Goal: Information Seeking & Learning: Learn about a topic

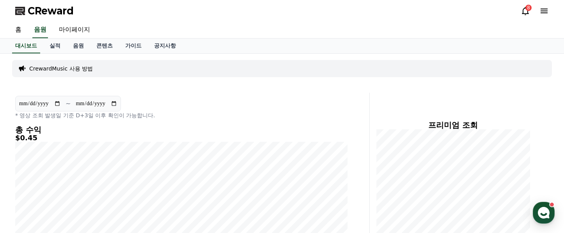
scroll to position [24, 0]
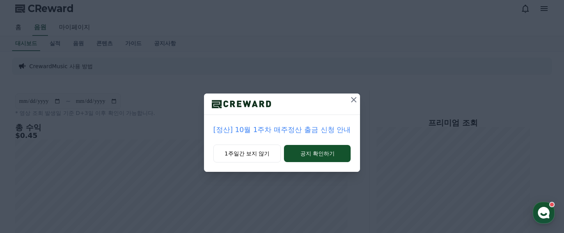
scroll to position [24, 0]
click at [255, 156] on button "1주일간 보지 않기" at bounding box center [247, 154] width 68 height 18
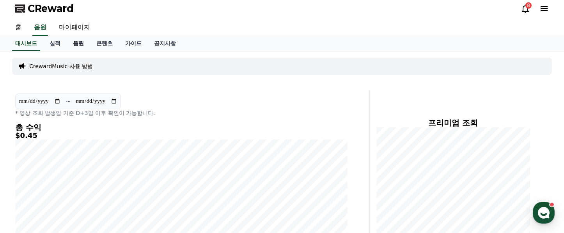
scroll to position [1, 0]
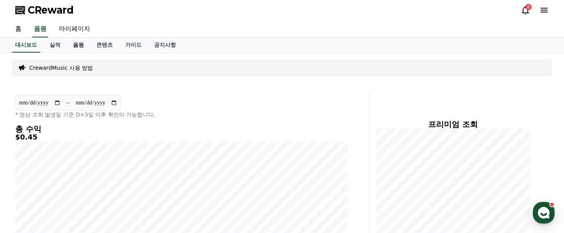
click at [76, 43] on link "음원" at bounding box center [78, 45] width 23 height 15
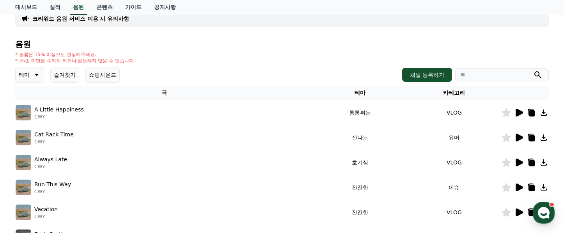
scroll to position [58, 0]
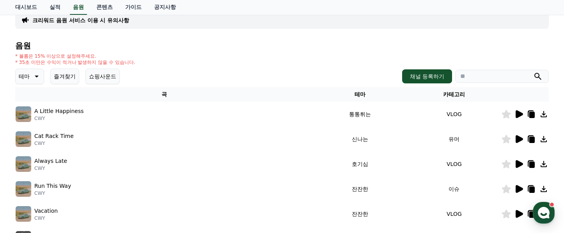
click at [521, 113] on icon at bounding box center [519, 114] width 7 height 8
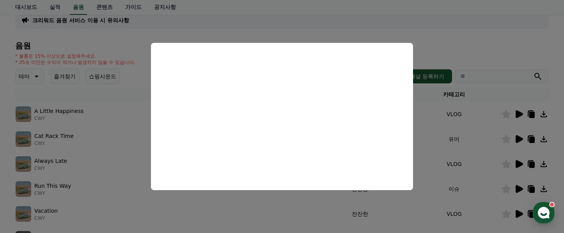
click at [431, 174] on button "close modal" at bounding box center [282, 116] width 564 height 233
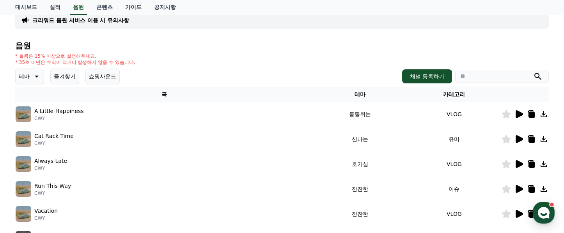
click at [523, 138] on icon at bounding box center [518, 139] width 9 height 9
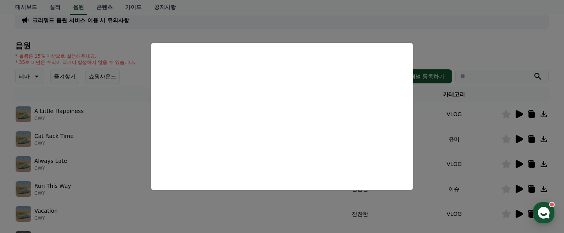
click at [424, 135] on button "close modal" at bounding box center [282, 116] width 564 height 233
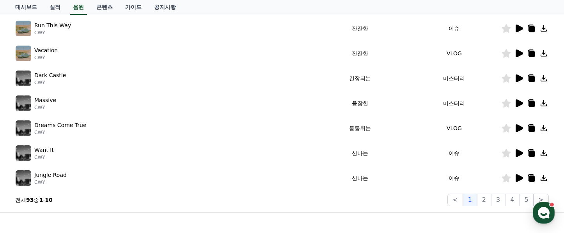
scroll to position [220, 0]
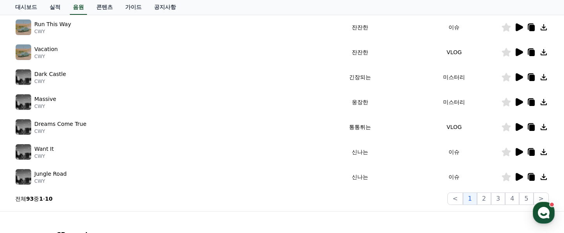
click at [518, 79] on icon at bounding box center [519, 77] width 7 height 8
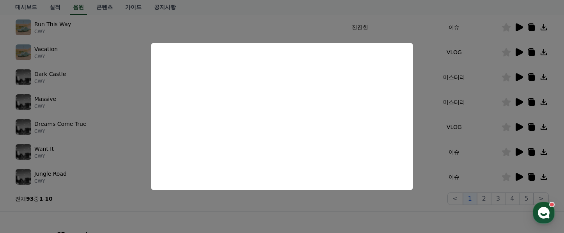
click at [431, 131] on button "close modal" at bounding box center [282, 116] width 564 height 233
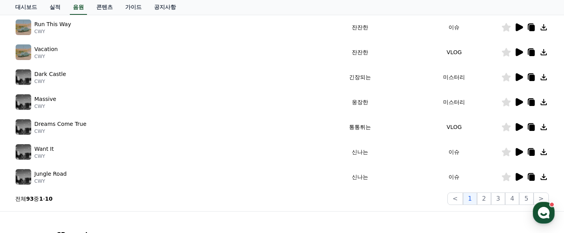
click at [519, 104] on icon at bounding box center [519, 102] width 7 height 8
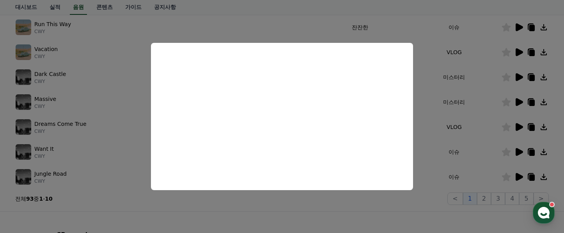
click at [429, 156] on button "close modal" at bounding box center [282, 116] width 564 height 233
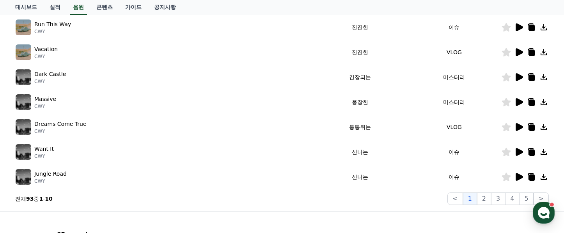
click at [531, 103] on icon at bounding box center [531, 103] width 5 height 6
click at [516, 128] on icon at bounding box center [519, 127] width 7 height 8
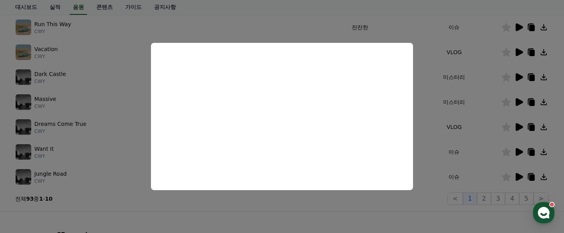
click at [433, 140] on button "close modal" at bounding box center [282, 116] width 564 height 233
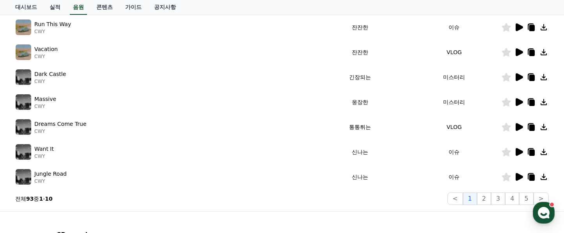
click at [520, 154] on icon at bounding box center [519, 152] width 7 height 8
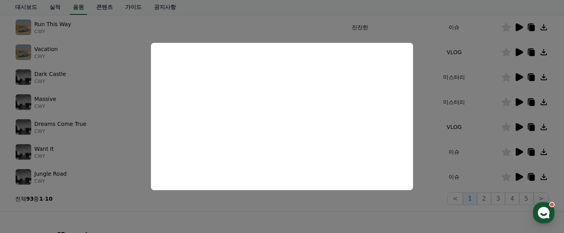
click at [467, 173] on button "close modal" at bounding box center [282, 116] width 564 height 233
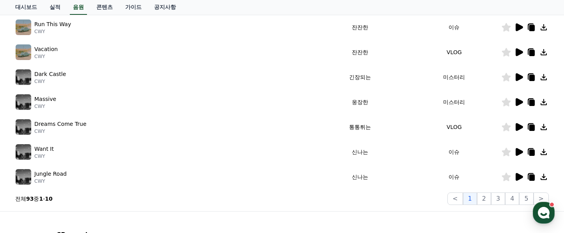
click at [519, 176] on icon at bounding box center [519, 177] width 7 height 8
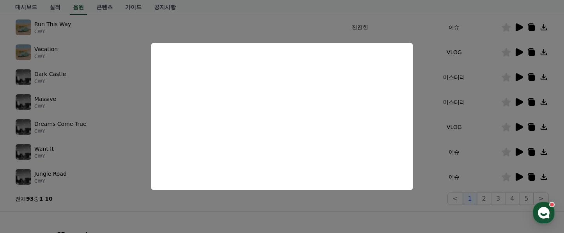
click at [425, 136] on button "close modal" at bounding box center [282, 116] width 564 height 233
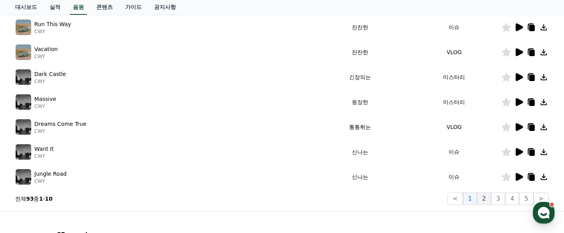
click at [483, 196] on button "2" at bounding box center [484, 199] width 14 height 12
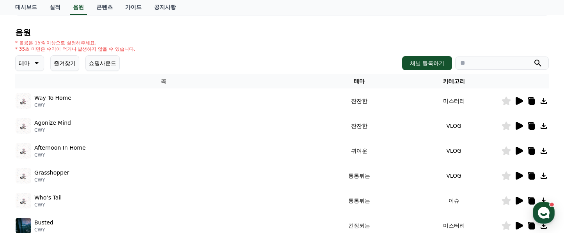
scroll to position [71, 0]
click at [521, 99] on icon at bounding box center [518, 101] width 9 height 9
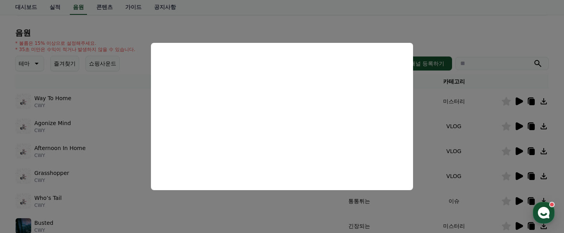
click at [438, 131] on button "close modal" at bounding box center [282, 116] width 564 height 233
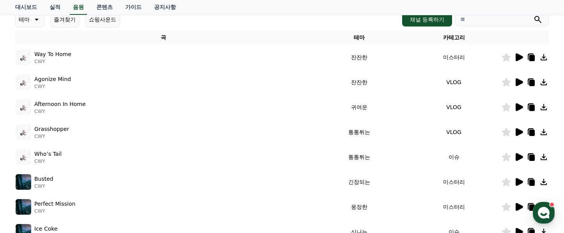
scroll to position [130, 0]
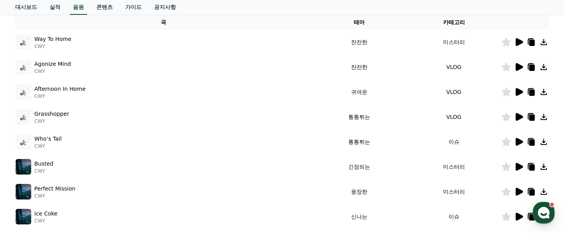
click at [516, 142] on icon at bounding box center [519, 142] width 7 height 8
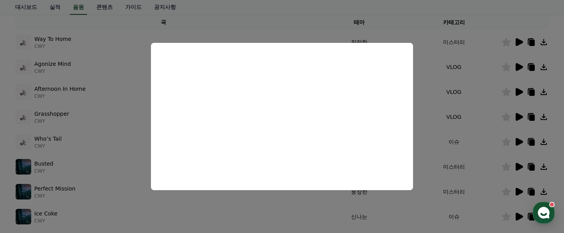
scroll to position [128, 0]
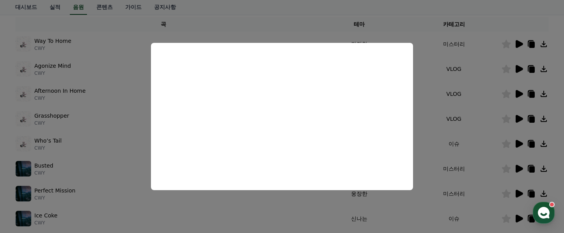
click at [434, 147] on button "close modal" at bounding box center [282, 116] width 564 height 233
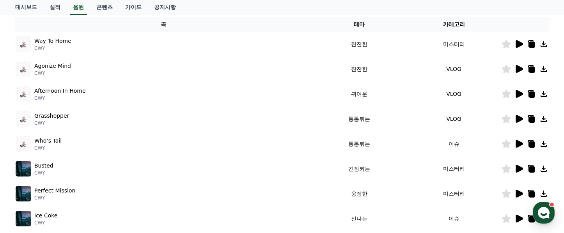
click at [515, 168] on icon at bounding box center [518, 168] width 9 height 9
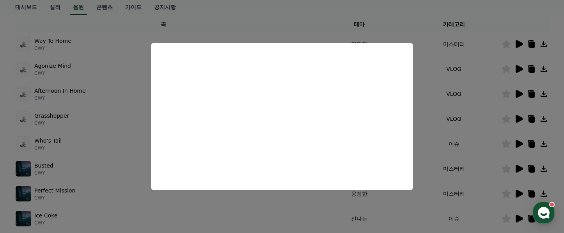
click at [429, 144] on button "close modal" at bounding box center [282, 116] width 564 height 233
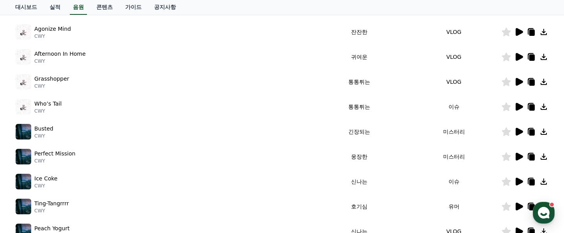
scroll to position [164, 0]
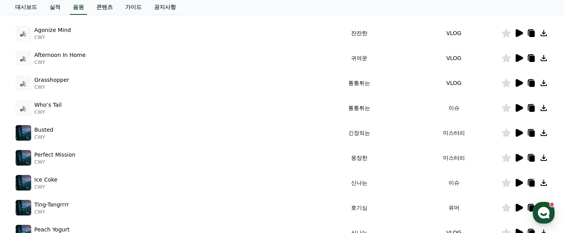
click at [517, 182] on icon at bounding box center [519, 183] width 7 height 8
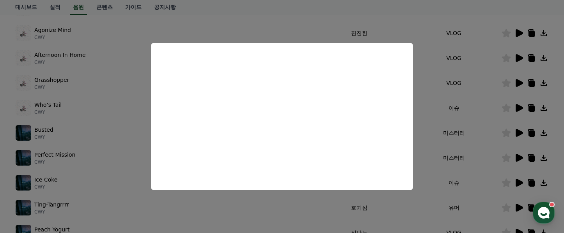
click at [428, 199] on button "close modal" at bounding box center [282, 116] width 564 height 233
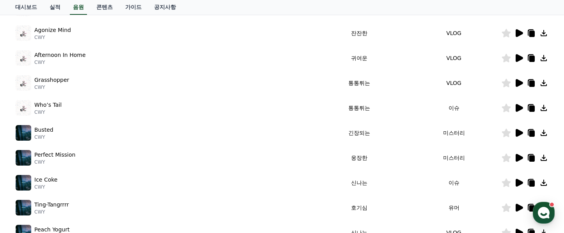
click at [517, 182] on icon at bounding box center [519, 183] width 7 height 8
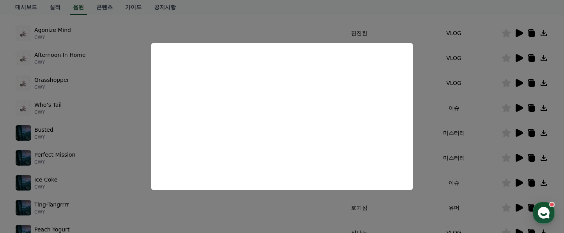
click at [430, 161] on button "close modal" at bounding box center [282, 116] width 564 height 233
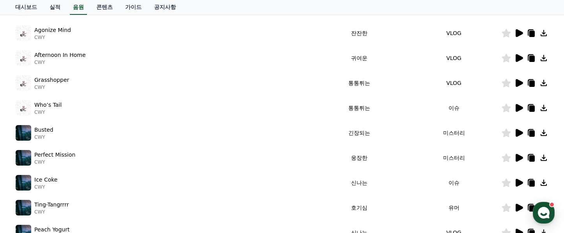
click at [517, 207] on icon at bounding box center [519, 208] width 7 height 8
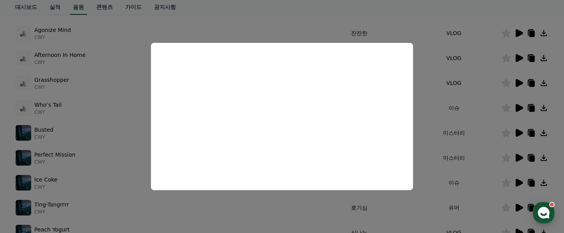
click at [422, 150] on button "close modal" at bounding box center [282, 116] width 564 height 233
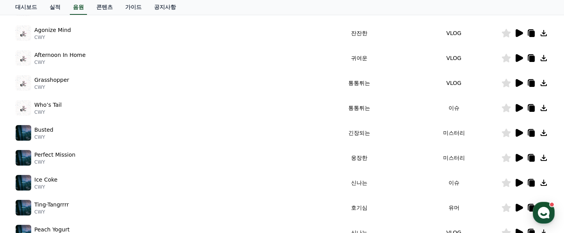
click at [517, 210] on icon at bounding box center [519, 208] width 7 height 8
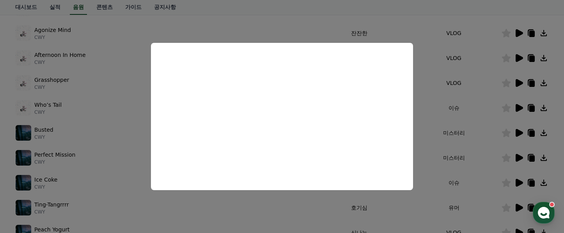
click at [425, 146] on button "close modal" at bounding box center [282, 116] width 564 height 233
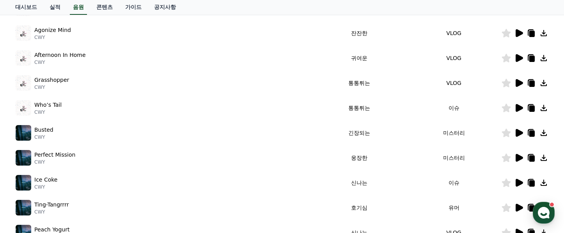
click at [529, 207] on icon at bounding box center [531, 209] width 5 height 6
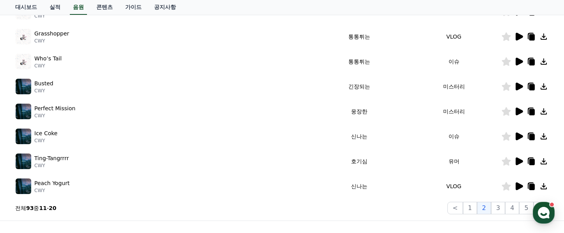
scroll to position [209, 0]
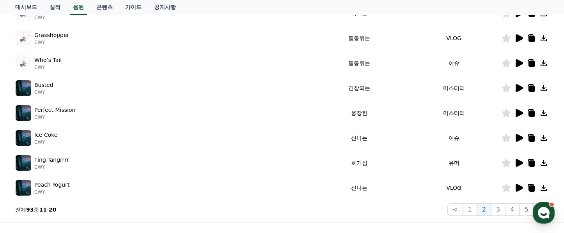
click at [520, 188] on icon at bounding box center [519, 188] width 7 height 8
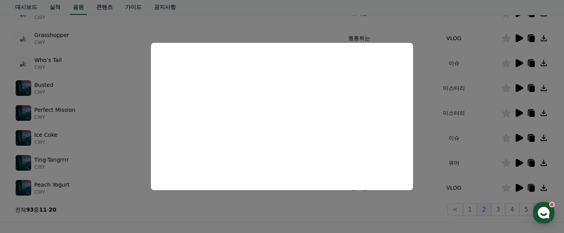
drag, startPoint x: 489, startPoint y: 162, endPoint x: 498, endPoint y: 188, distance: 28.1
click at [489, 162] on button "close modal" at bounding box center [282, 116] width 564 height 233
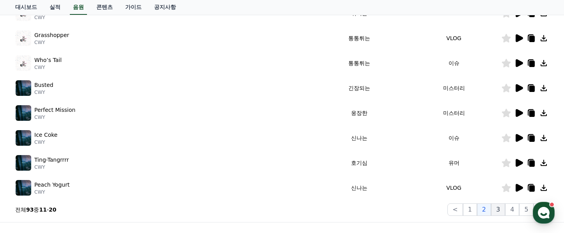
click at [500, 211] on button "3" at bounding box center [498, 210] width 14 height 12
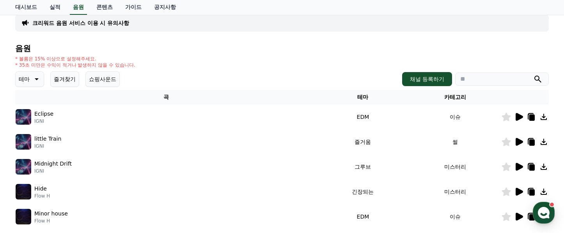
scroll to position [64, 0]
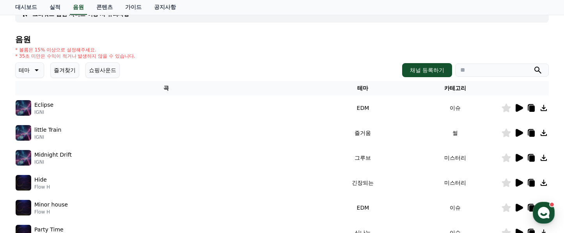
click at [520, 110] on icon at bounding box center [519, 108] width 7 height 8
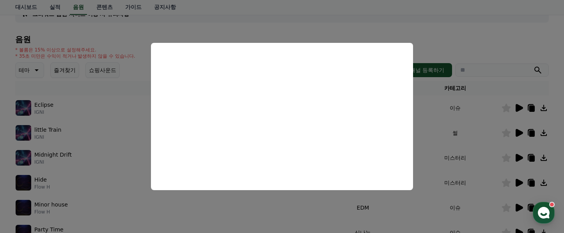
scroll to position [64, 0]
click at [433, 122] on button "close modal" at bounding box center [282, 116] width 564 height 233
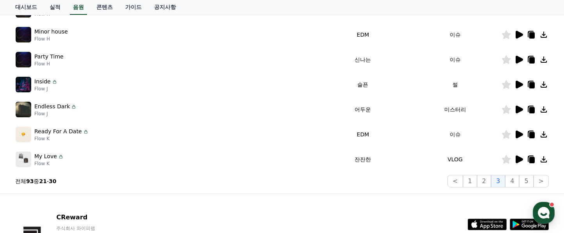
scroll to position [237, 0]
click at [522, 133] on icon at bounding box center [518, 134] width 9 height 9
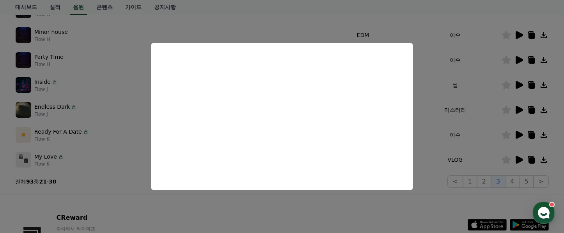
click at [430, 159] on button "close modal" at bounding box center [282, 116] width 564 height 233
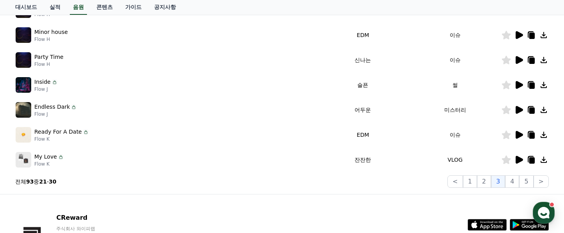
click at [532, 137] on icon at bounding box center [531, 136] width 5 height 6
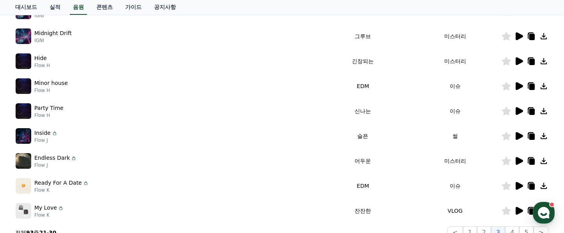
scroll to position [184, 0]
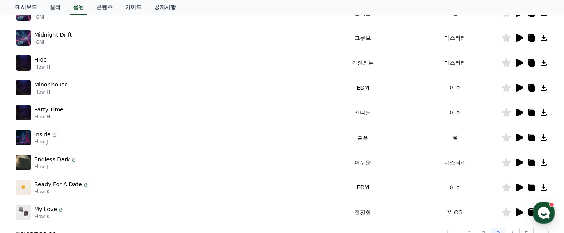
click at [516, 87] on icon at bounding box center [519, 88] width 7 height 8
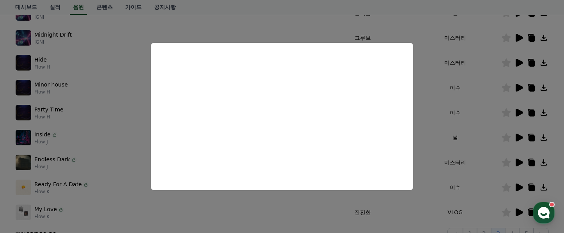
click at [423, 143] on button "close modal" at bounding box center [282, 116] width 564 height 233
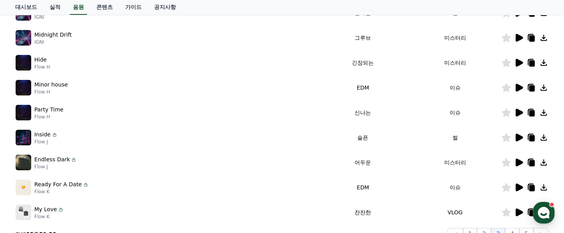
click at [519, 113] on icon at bounding box center [519, 113] width 7 height 8
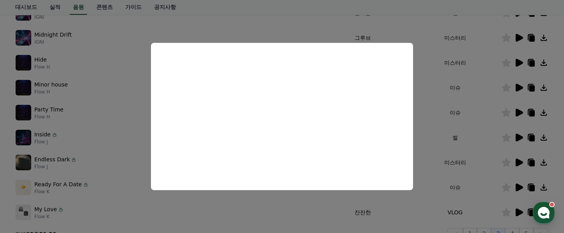
click at [465, 151] on button "close modal" at bounding box center [282, 116] width 564 height 233
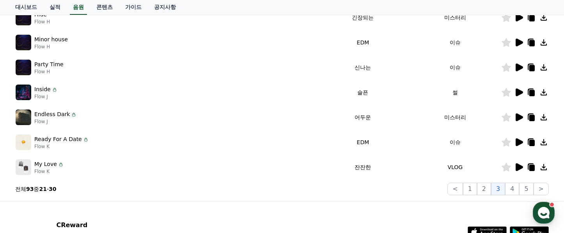
scroll to position [228, 0]
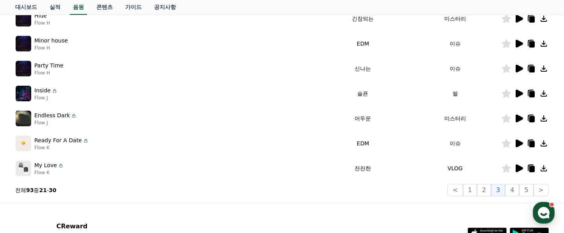
click at [519, 168] on icon at bounding box center [519, 169] width 7 height 8
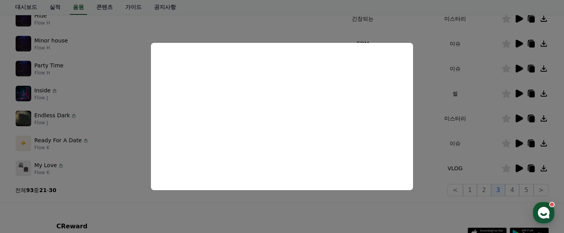
click at [437, 149] on button "close modal" at bounding box center [282, 116] width 564 height 233
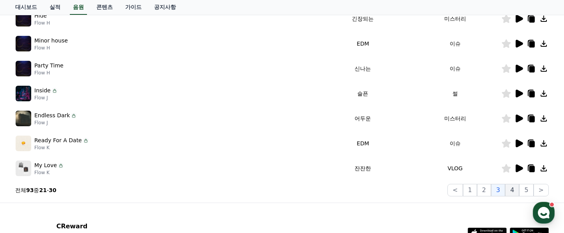
click at [513, 192] on button "4" at bounding box center [512, 190] width 14 height 12
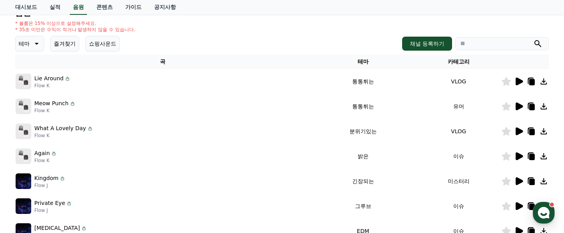
scroll to position [90, 0]
click at [520, 84] on icon at bounding box center [519, 82] width 7 height 8
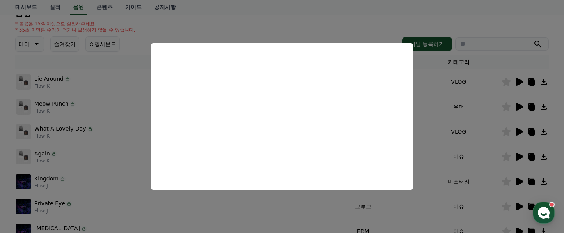
click at [517, 108] on button "close modal" at bounding box center [282, 116] width 564 height 233
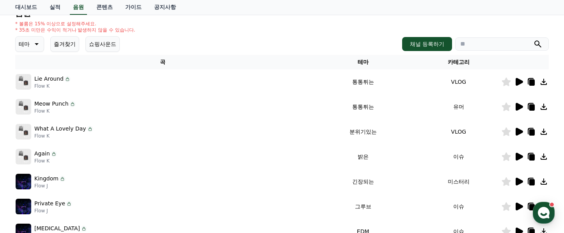
click at [520, 108] on icon at bounding box center [519, 107] width 7 height 8
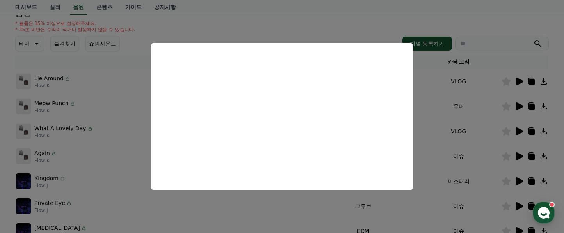
click at [442, 127] on button "close modal" at bounding box center [282, 116] width 564 height 233
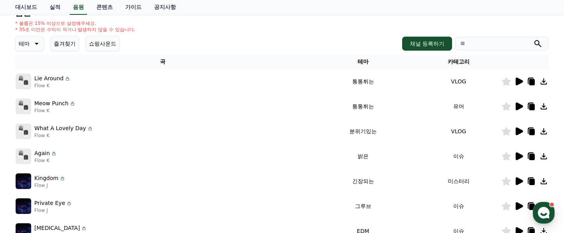
click at [517, 105] on icon at bounding box center [519, 107] width 7 height 8
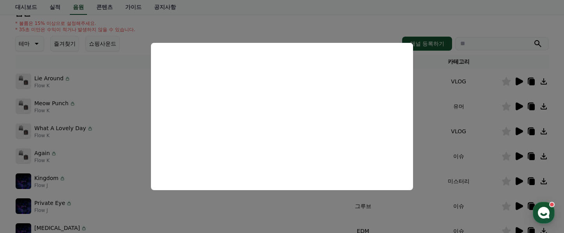
click at [429, 114] on button "close modal" at bounding box center [282, 116] width 564 height 233
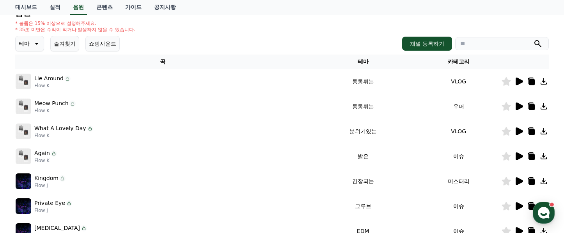
click at [532, 108] on icon at bounding box center [531, 107] width 5 height 6
